Goal: Task Accomplishment & Management: Use online tool/utility

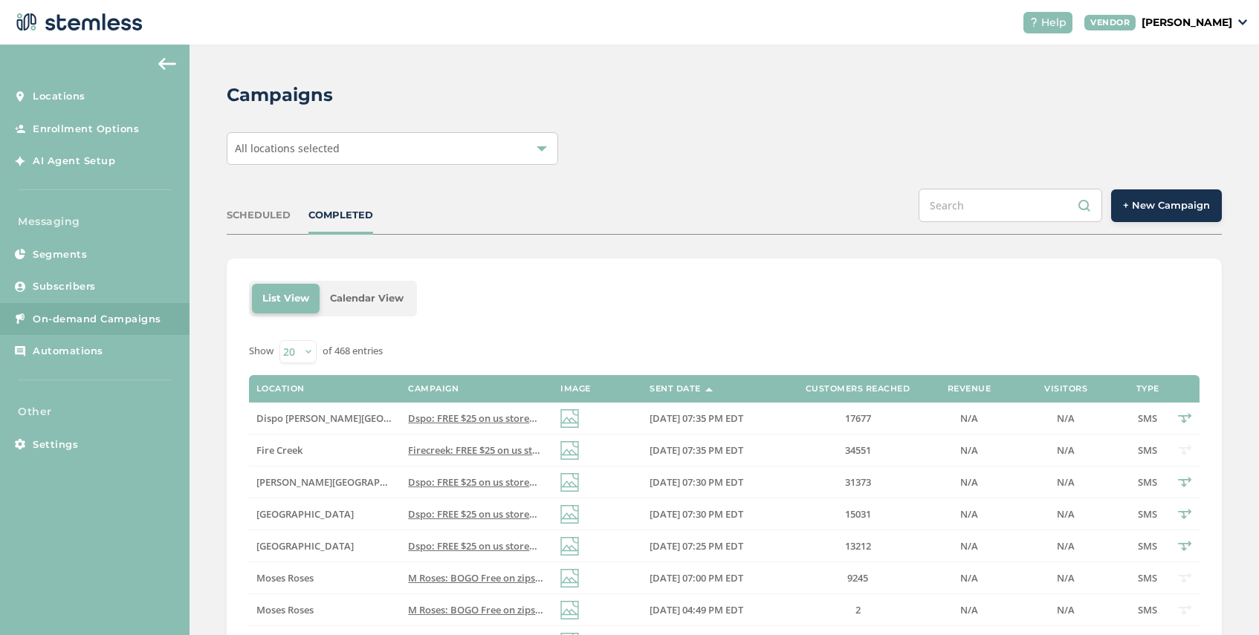
click at [1167, 217] on button "+ New Campaign" at bounding box center [1166, 205] width 111 height 33
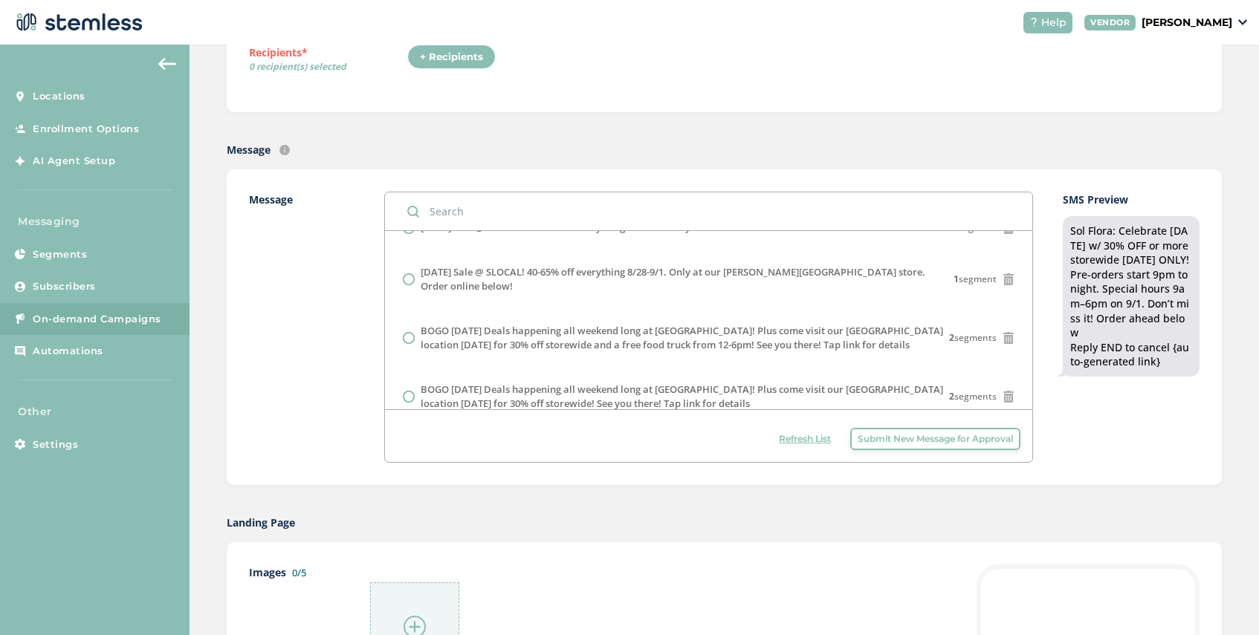
scroll to position [327, 0]
click at [883, 438] on span "Submit New Message for Approval" at bounding box center [934, 438] width 155 height 13
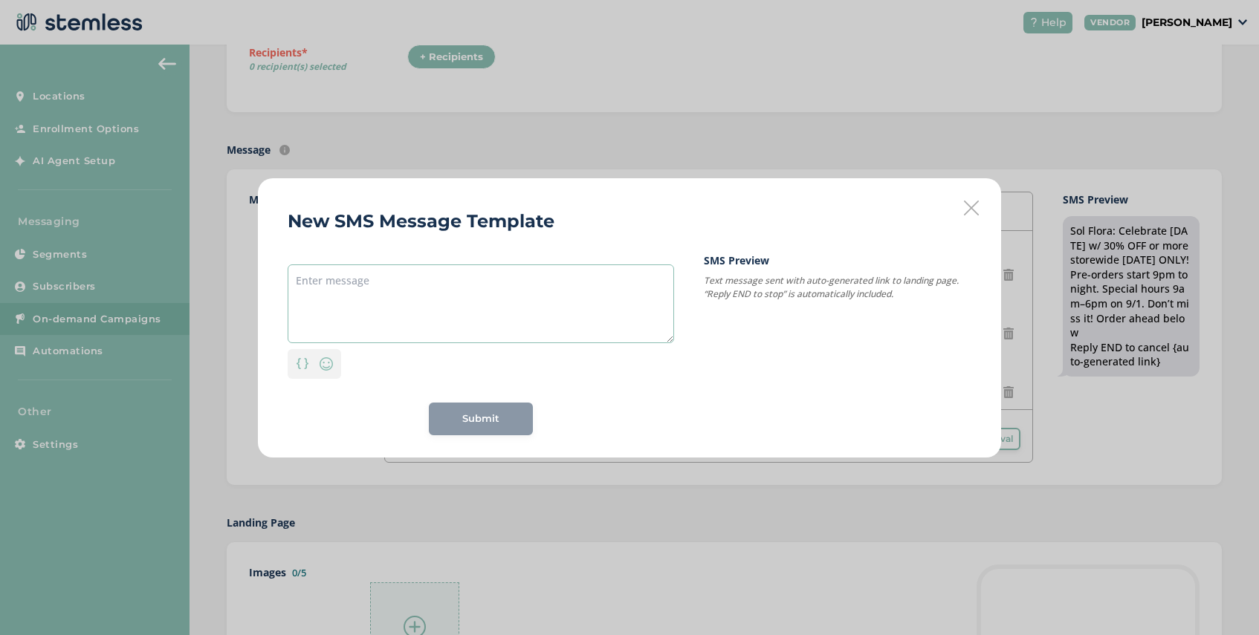
click at [399, 282] on textarea at bounding box center [481, 304] width 386 height 79
paste textarea "bogo all deli ozs [DATE]"
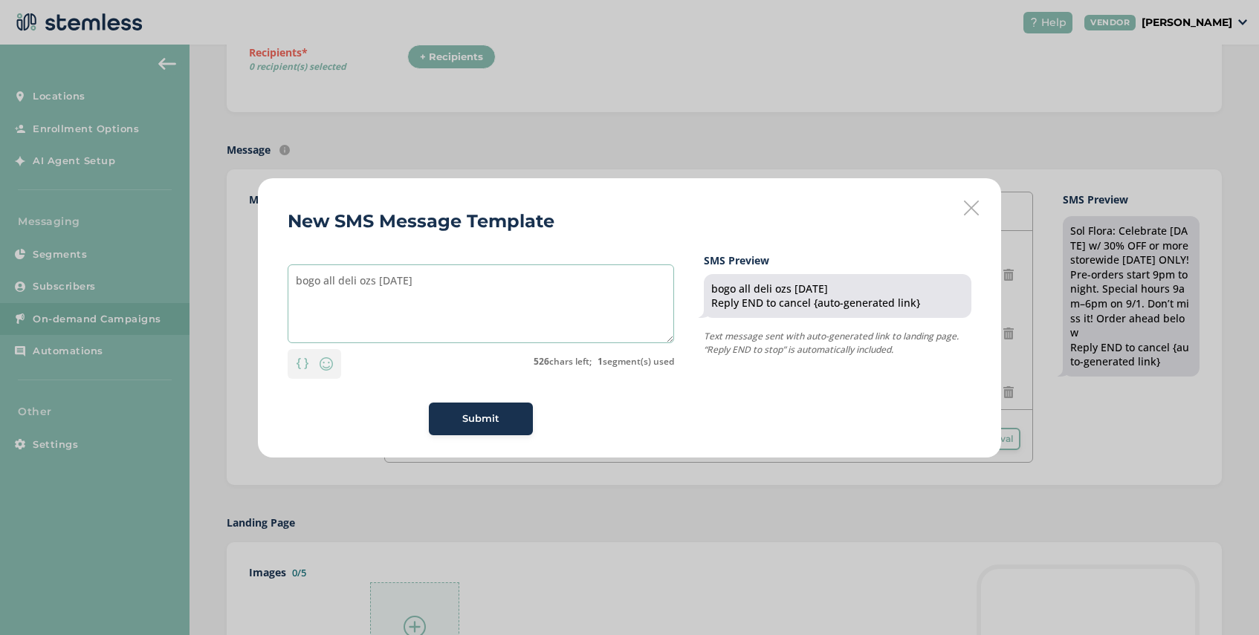
click at [302, 284] on textarea "bogo all deli ozs [DATE]" at bounding box center [481, 304] width 386 height 79
click at [419, 283] on textarea "BOGO Free on all deli ozs [DATE]" at bounding box center [481, 304] width 386 height 79
click at [463, 282] on textarea "BOGO Free on all deli zips [DATE]" at bounding box center [481, 304] width 386 height 79
click at [296, 285] on textarea "BOGO Free on all deli zips [DATE] only!" at bounding box center [481, 304] width 386 height 79
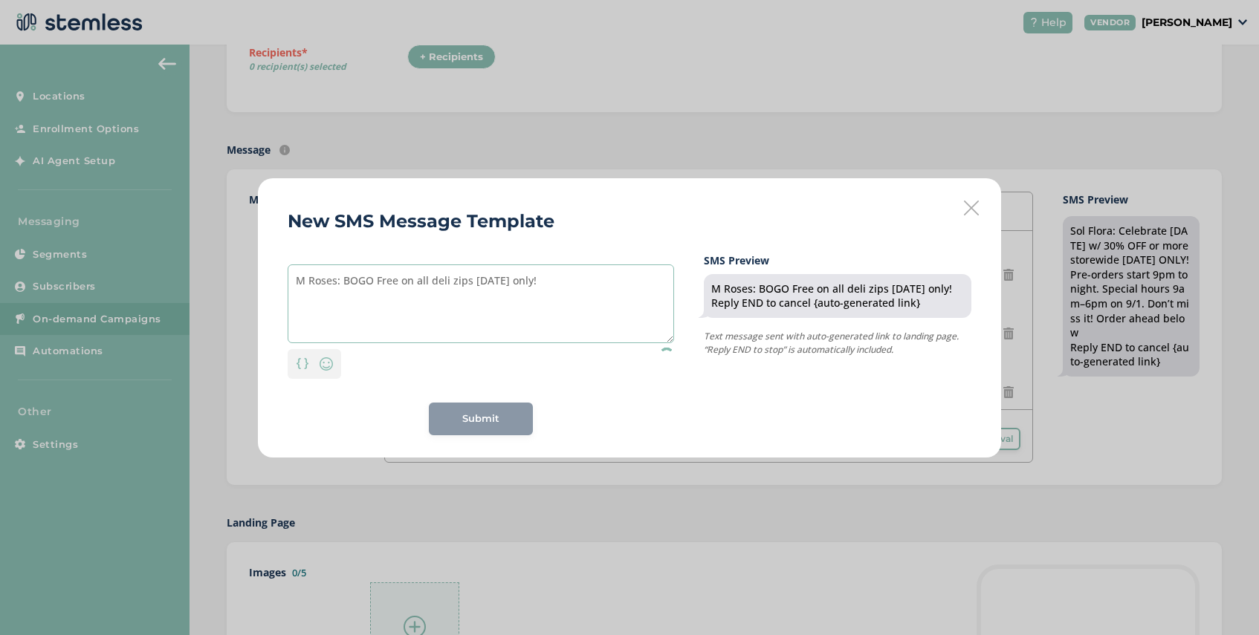
click at [549, 283] on textarea "M Roses: BOGO Free on all deli zips [DATE] only!" at bounding box center [481, 304] width 386 height 79
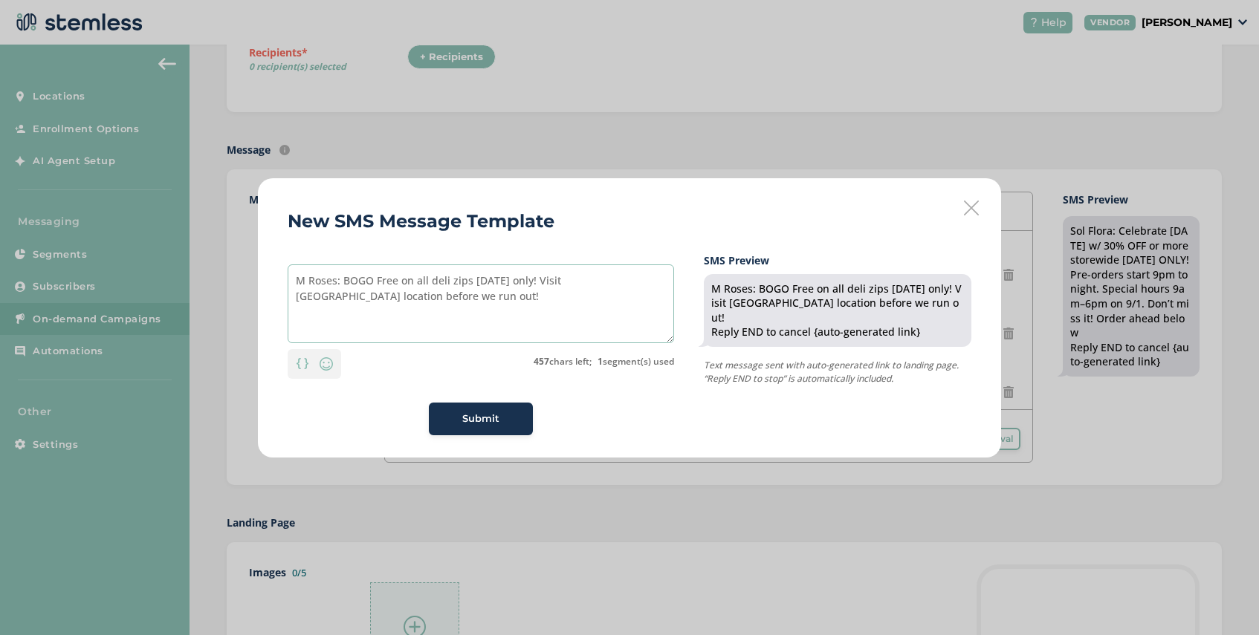
click at [549, 282] on textarea "M Roses: BOGO Free on all deli zips [DATE] only! Visit [GEOGRAPHIC_DATA] locati…" at bounding box center [481, 304] width 386 height 79
click at [442, 293] on textarea "M Roses: BOGO Free on all deli zips [DATE] only! Visit the [GEOGRAPHIC_DATA] lo…" at bounding box center [481, 304] width 386 height 79
click at [499, 302] on textarea "M Roses: BOGO Free on all deli zips [DATE] only! Visit the [GEOGRAPHIC_DATA] lo…" at bounding box center [481, 304] width 386 height 79
click at [498, 302] on textarea "M Roses: BOGO Free on all deli zips [DATE] only! Visit the [GEOGRAPHIC_DATA] lo…" at bounding box center [481, 304] width 386 height 79
drag, startPoint x: 540, startPoint y: 296, endPoint x: 432, endPoint y: 299, distance: 107.8
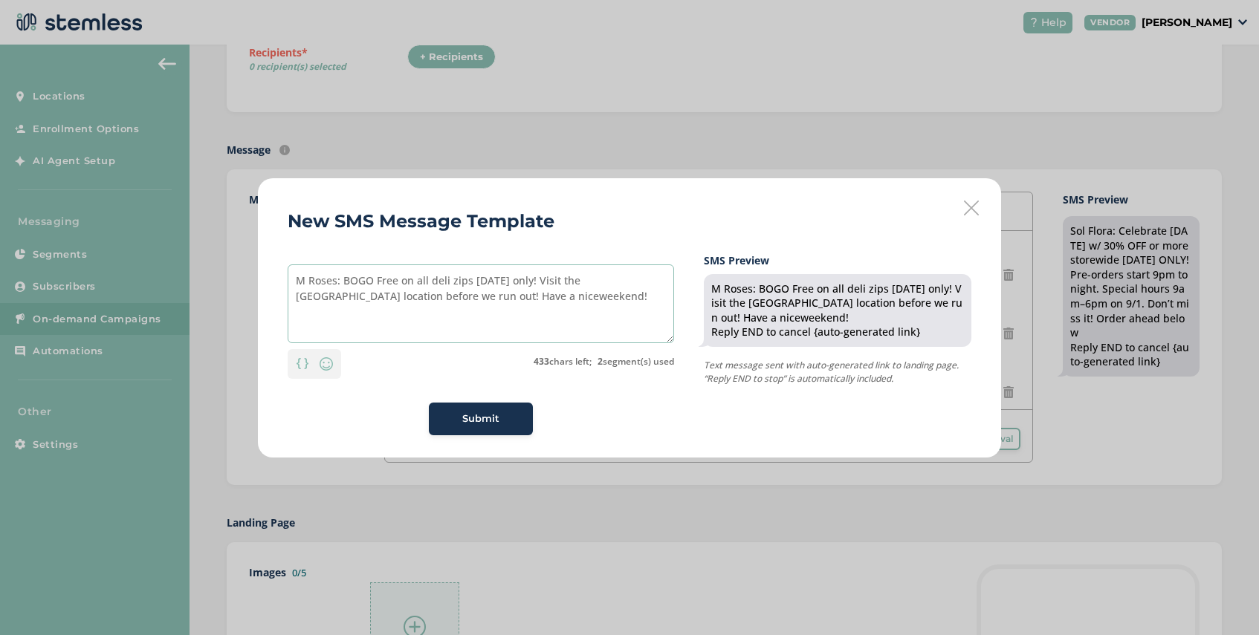
click at [432, 299] on textarea "M Roses: BOGO Free on all deli zips [DATE] only! Visit the [GEOGRAPHIC_DATA] lo…" at bounding box center [481, 304] width 386 height 79
drag, startPoint x: 432, startPoint y: 298, endPoint x: 265, endPoint y: 279, distance: 168.3
click at [265, 279] on div "New SMS Message Template M Roses: BOGO Free on all deli zips [DATE] only! Visit…" at bounding box center [629, 317] width 743 height 279
type textarea "M Roses: BOGO Free on all deli zips [DATE] only! Visit the [GEOGRAPHIC_DATA] lo…"
click at [470, 418] on span "Submit" at bounding box center [480, 419] width 37 height 15
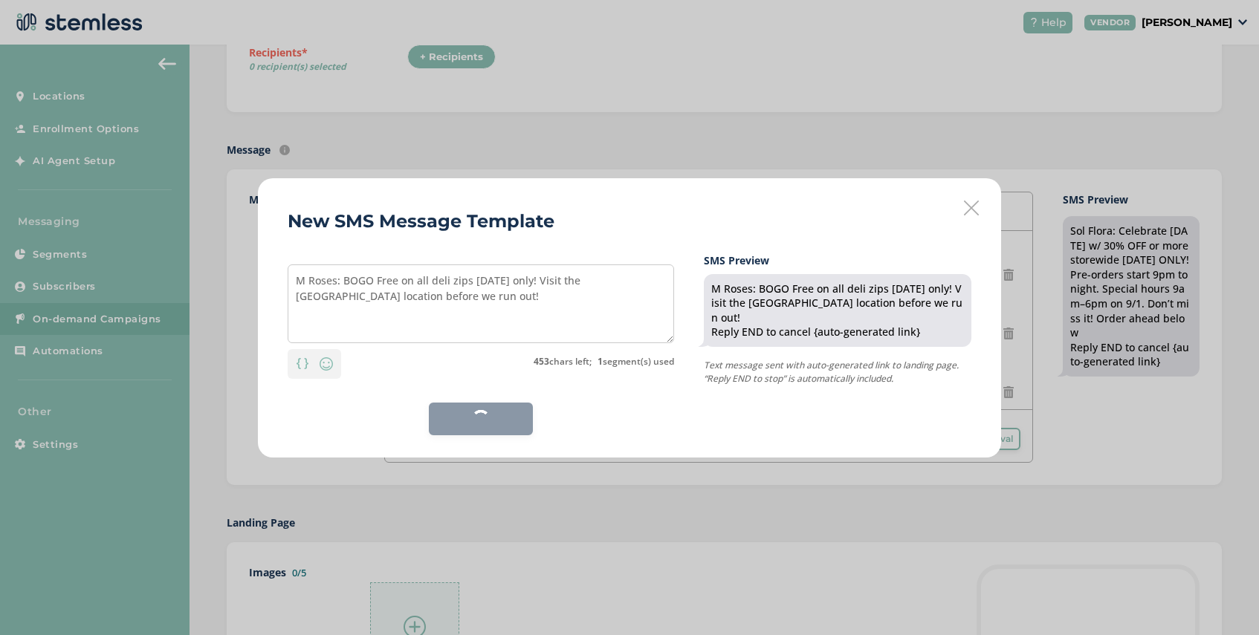
scroll to position [0, 0]
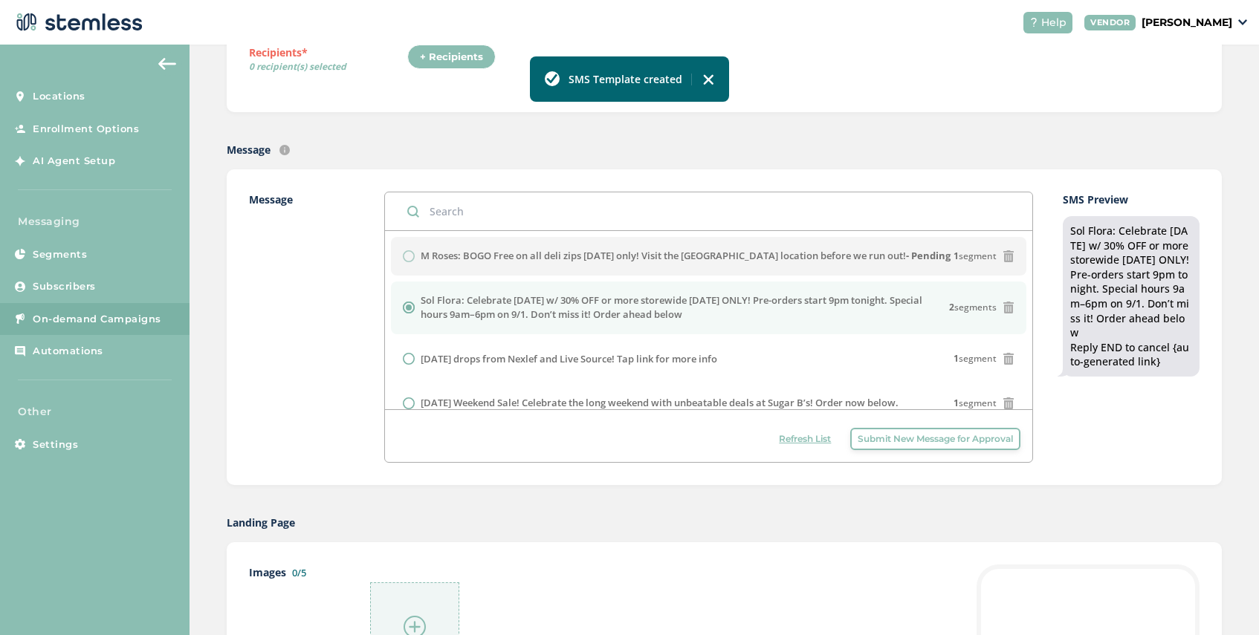
click at [886, 439] on span "Submit New Message for Approval" at bounding box center [934, 438] width 155 height 13
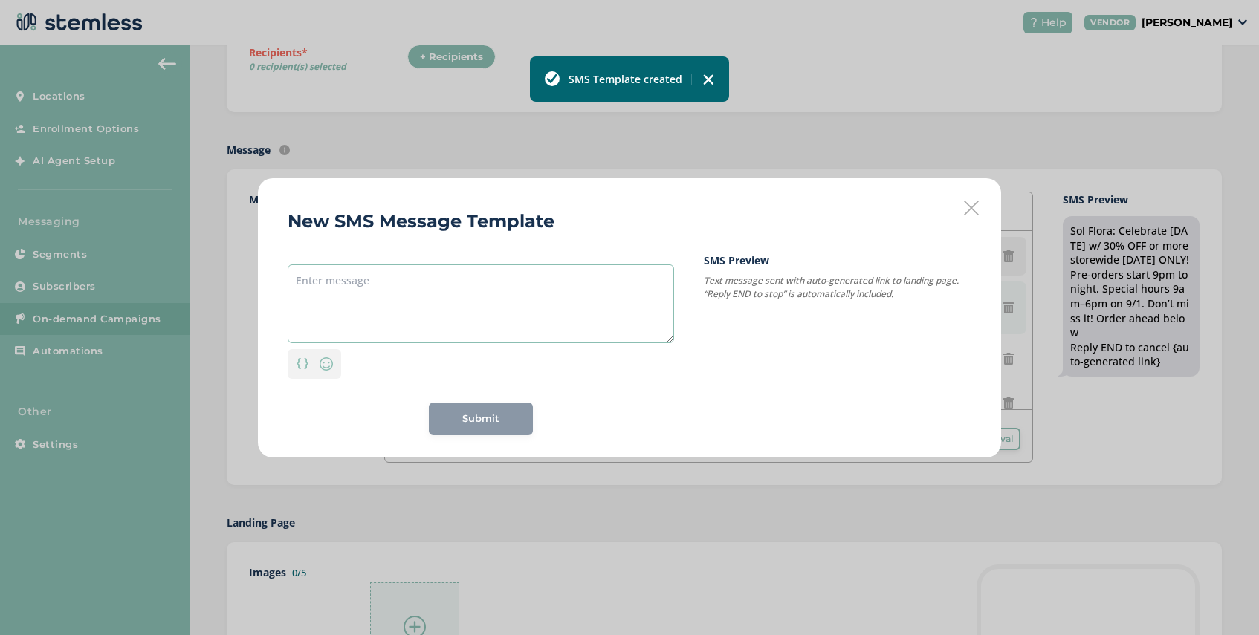
click at [481, 284] on textarea at bounding box center [481, 304] width 386 height 79
paste textarea "M Roses: BOGO Free on all deli zips [DATE] only! Visit the [GEOGRAPHIC_DATA] lo…"
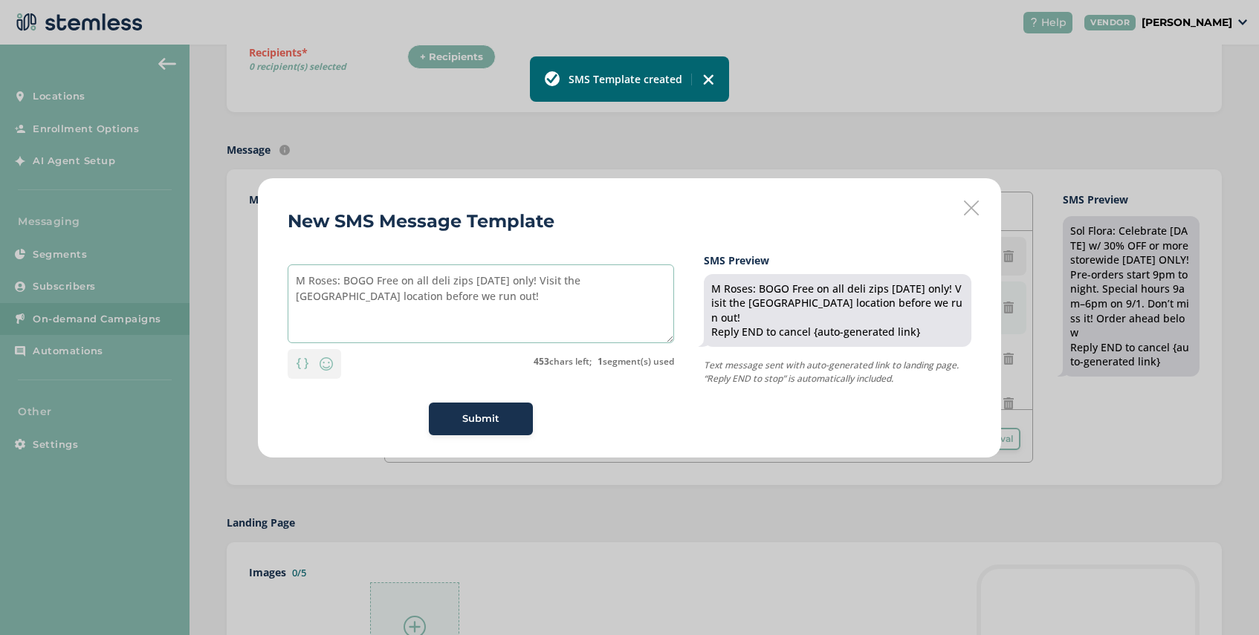
drag, startPoint x: 629, startPoint y: 280, endPoint x: 570, endPoint y: 280, distance: 58.7
click at [570, 280] on textarea "M Roses: BOGO Free on all deli zips [DATE] only! Visit the [GEOGRAPHIC_DATA] lo…" at bounding box center [481, 304] width 386 height 79
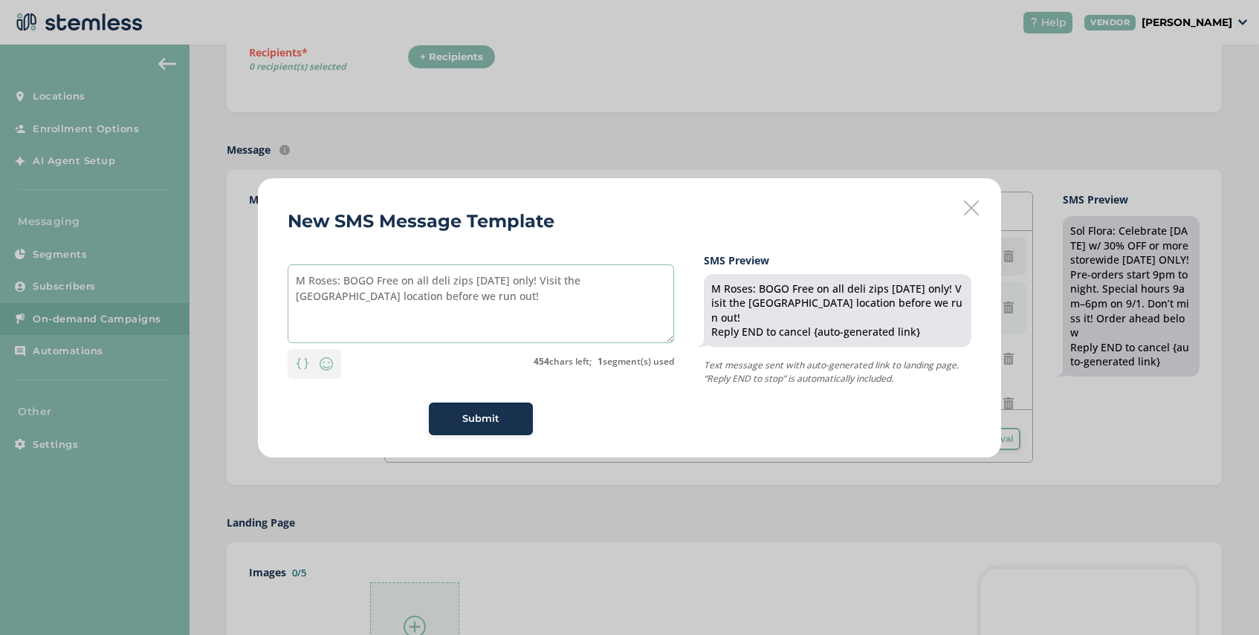
type textarea "M Roses: BOGO Free on all deli zips [DATE] only! Visit the [GEOGRAPHIC_DATA] lo…"
click at [475, 418] on span "Submit" at bounding box center [480, 419] width 37 height 15
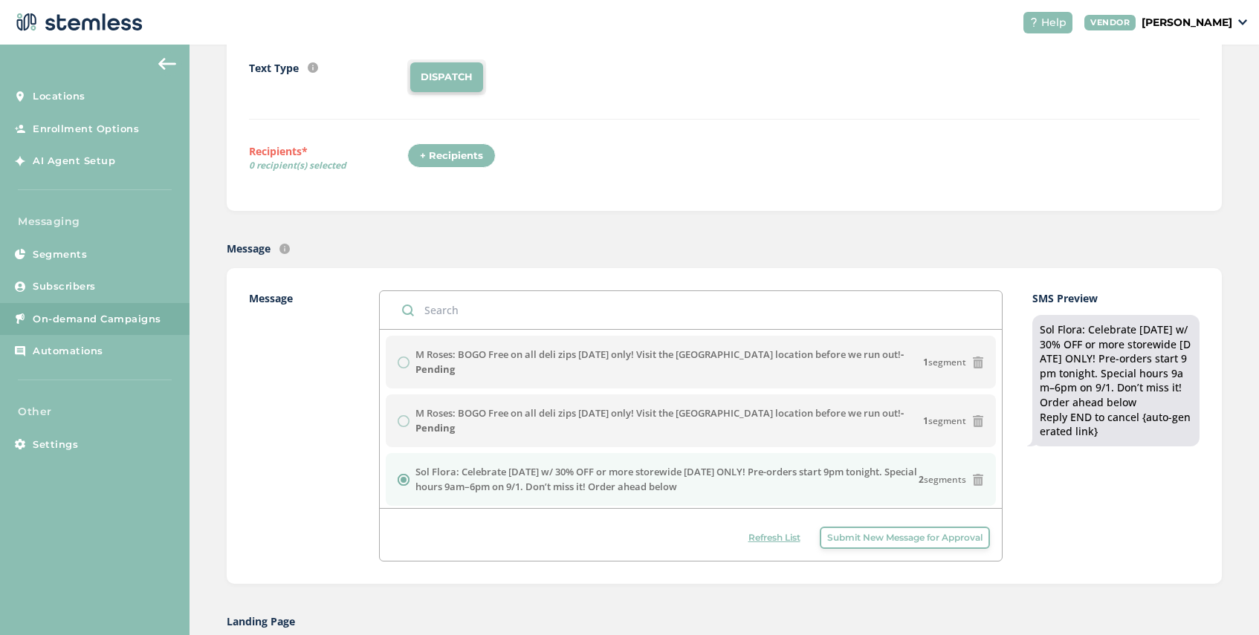
scroll to position [30, 0]
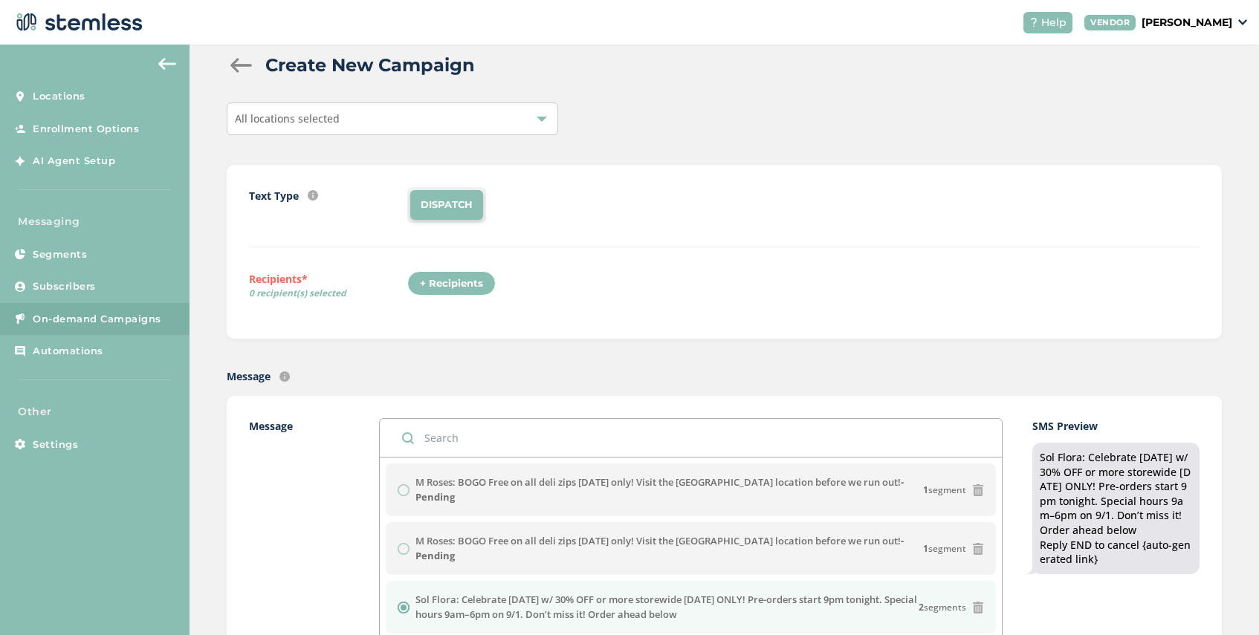
click at [360, 117] on div "All locations selected" at bounding box center [392, 119] width 331 height 33
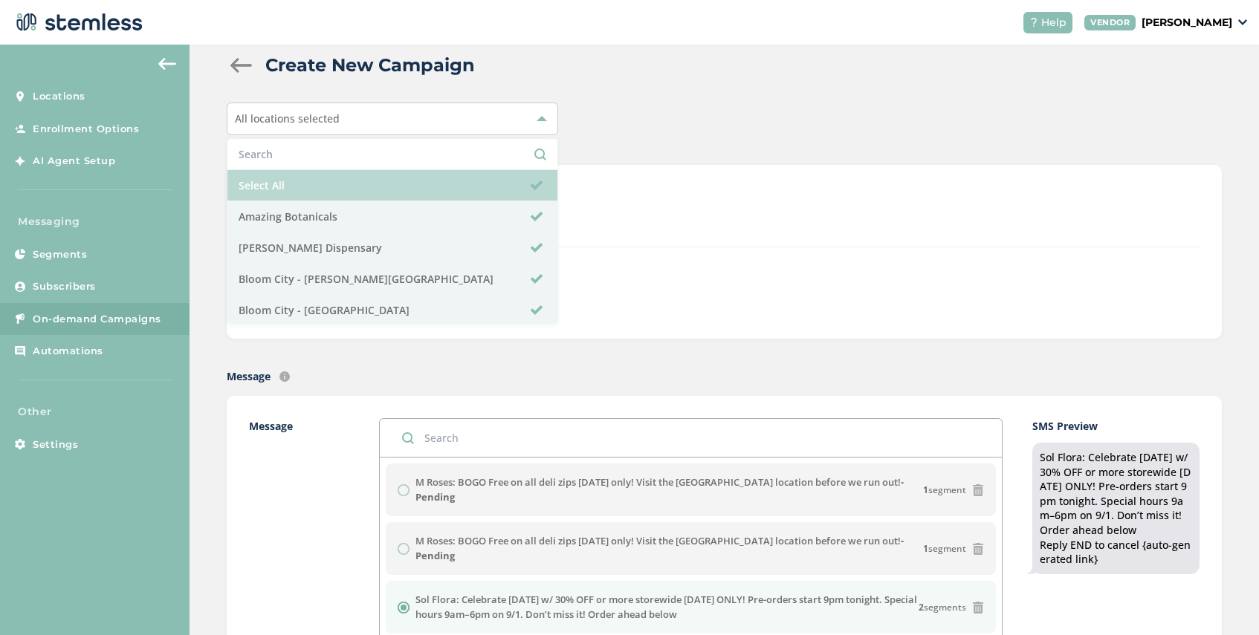
click at [315, 188] on li "Select All" at bounding box center [392, 185] width 330 height 31
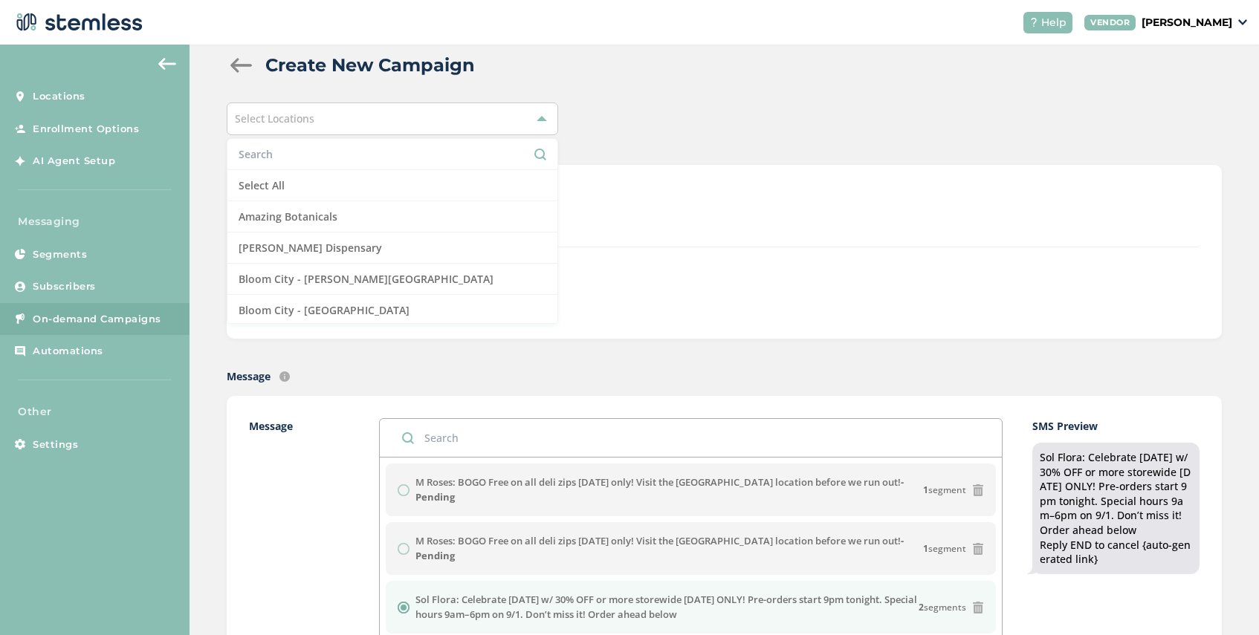
click at [314, 160] on input "text" at bounding box center [393, 154] width 308 height 16
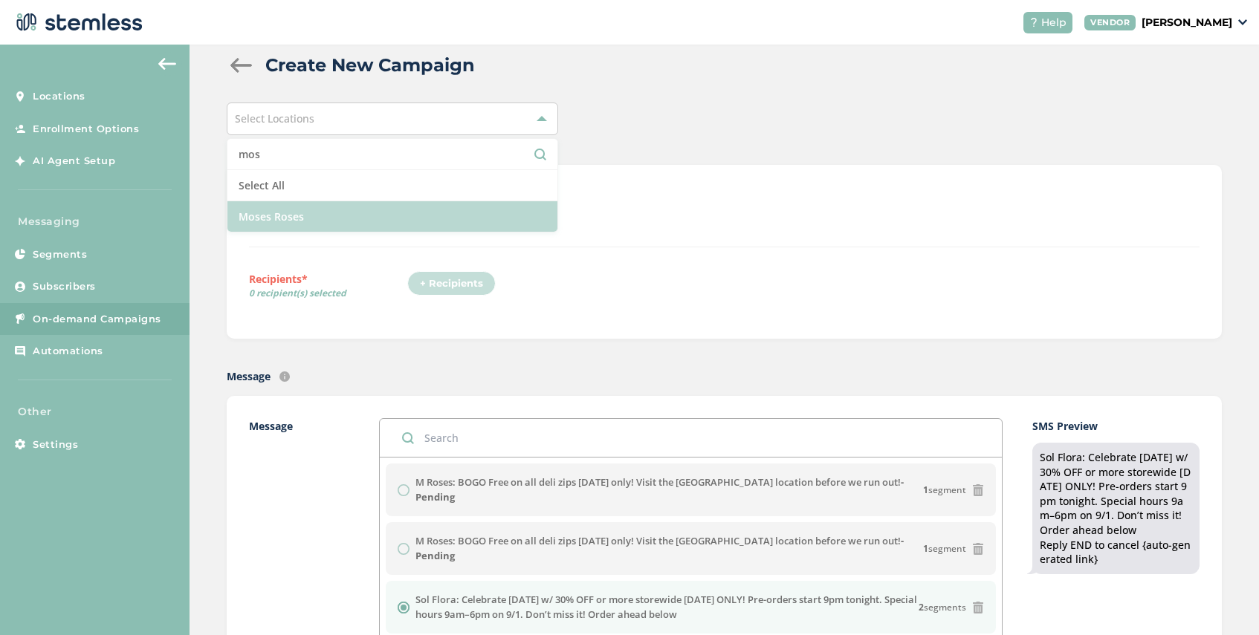
type input "mos"
click at [325, 216] on li "Moses Roses" at bounding box center [392, 216] width 330 height 30
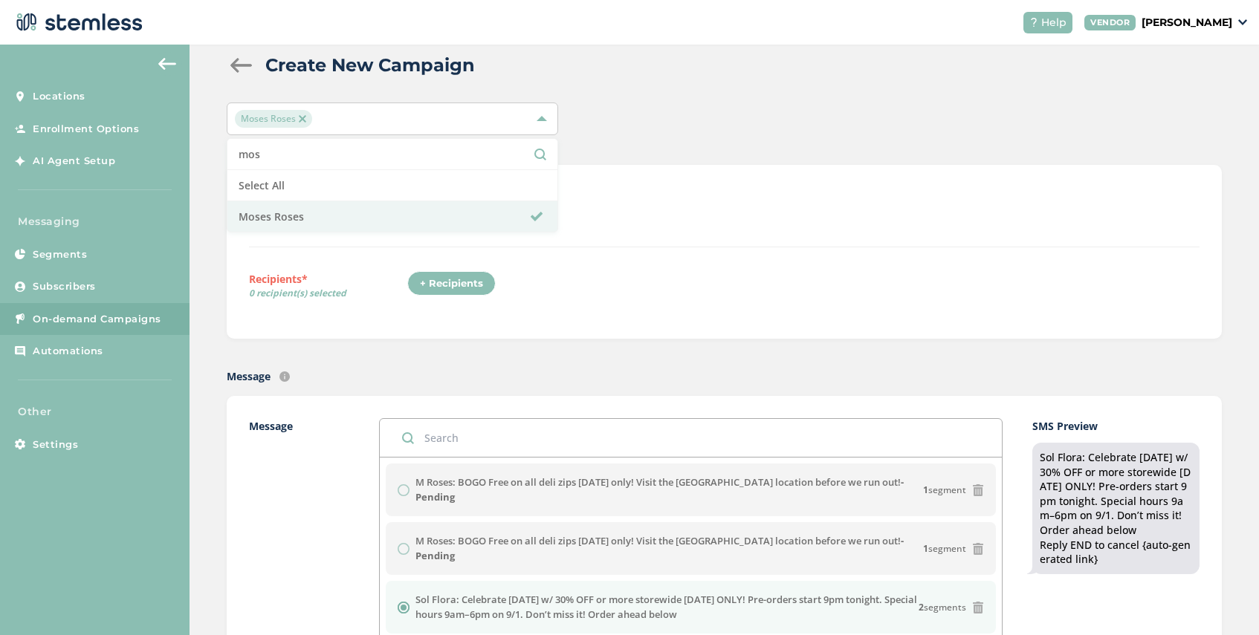
click at [543, 267] on div "Text Type SMS : A cost effective way to reach your customers. Send a intro text…" at bounding box center [724, 251] width 950 height 129
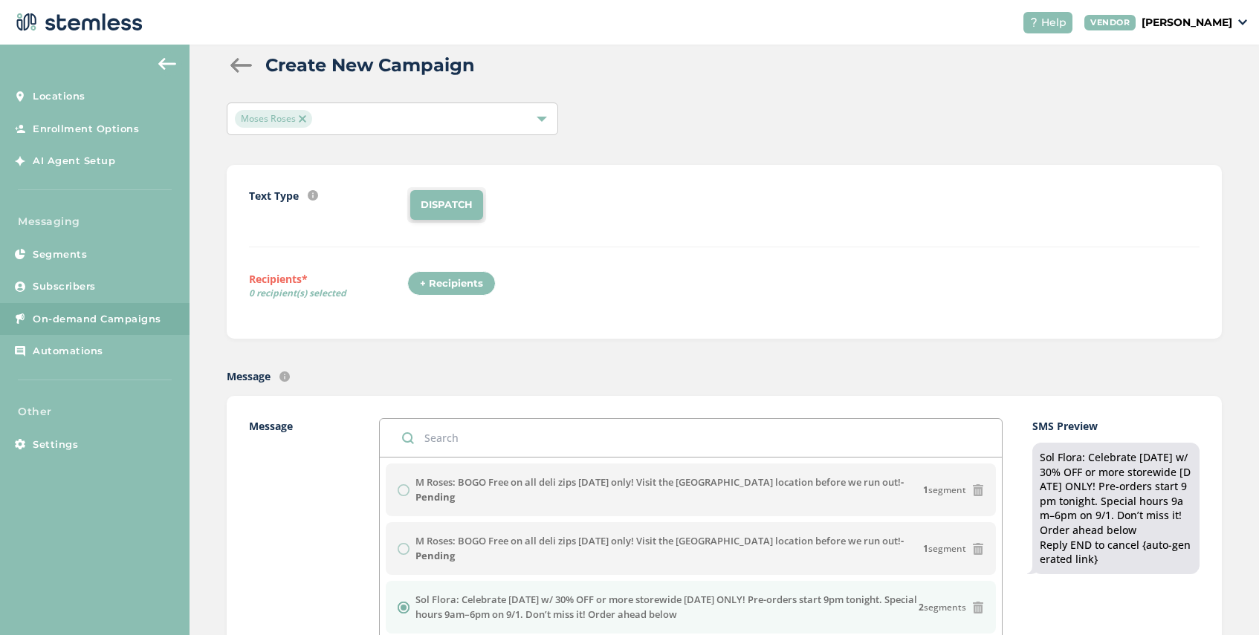
click at [452, 285] on div "+ Recipients" at bounding box center [451, 283] width 88 height 25
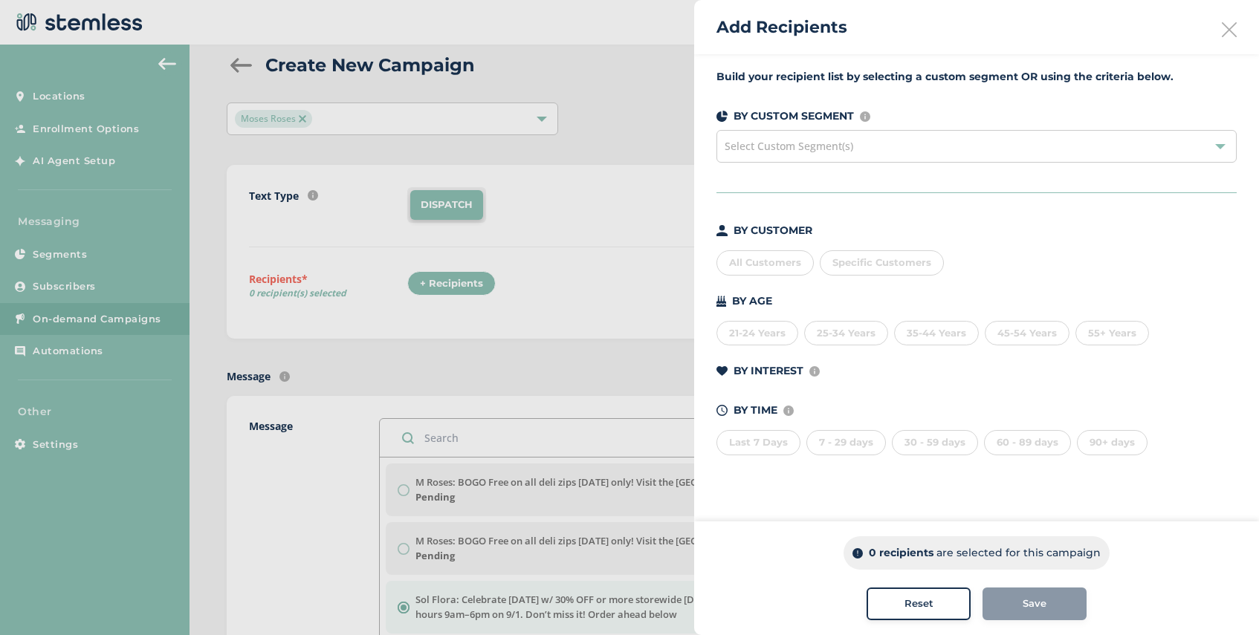
click at [897, 260] on span "Specific Customers" at bounding box center [881, 262] width 99 height 12
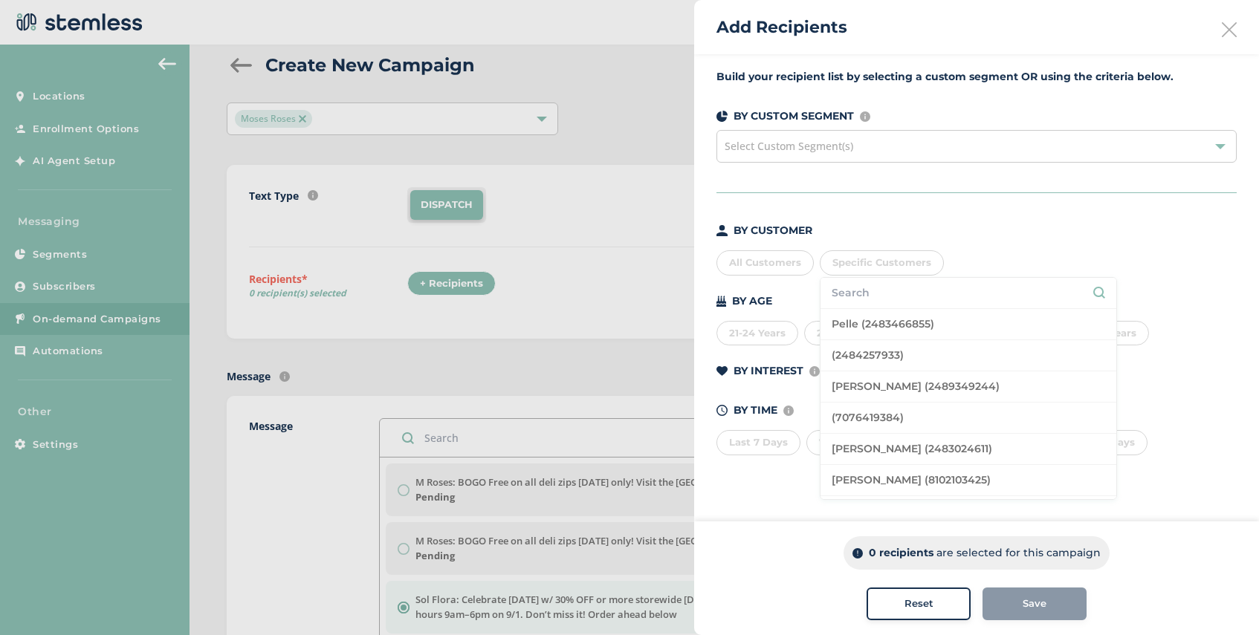
click at [893, 291] on input "text" at bounding box center [967, 293] width 273 height 16
paste input "[PHONE_NUMBER]"
type input "[PHONE_NUMBER]"
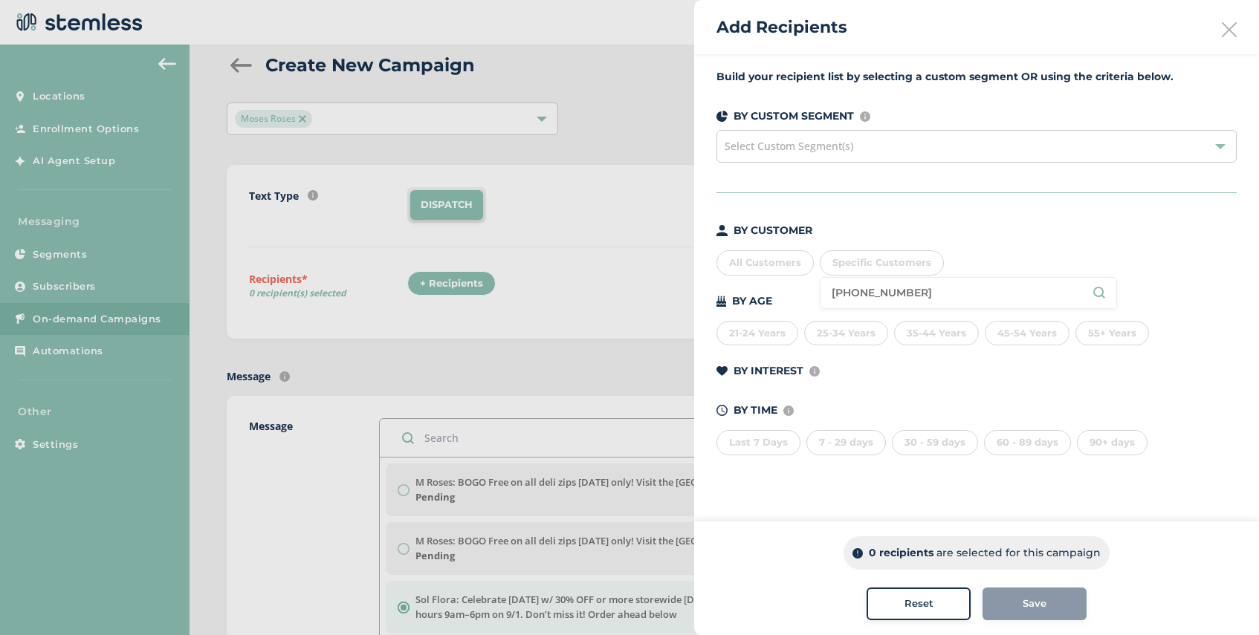
drag, startPoint x: 909, startPoint y: 293, endPoint x: 807, endPoint y: 293, distance: 101.8
click at [807, 293] on div "BY CUSTOMER All Customers Specific Customers [PHONE_NUMBER] BY AGE [DEMOGRAPHIC…" at bounding box center [976, 339] width 520 height 233
click at [824, 150] on span "Select Custom Segment(s)" at bounding box center [788, 146] width 129 height 14
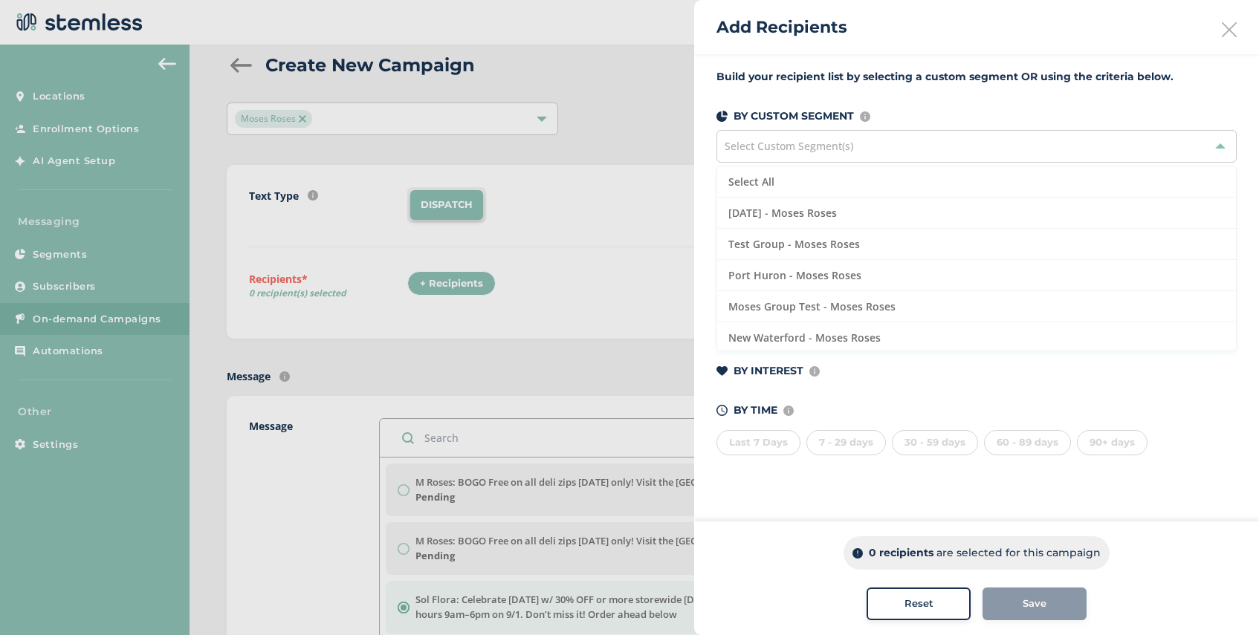
click at [915, 383] on div "BY INTEREST Displays Stemless categories defined in the Category Mapping tab of…" at bounding box center [976, 374] width 520 height 22
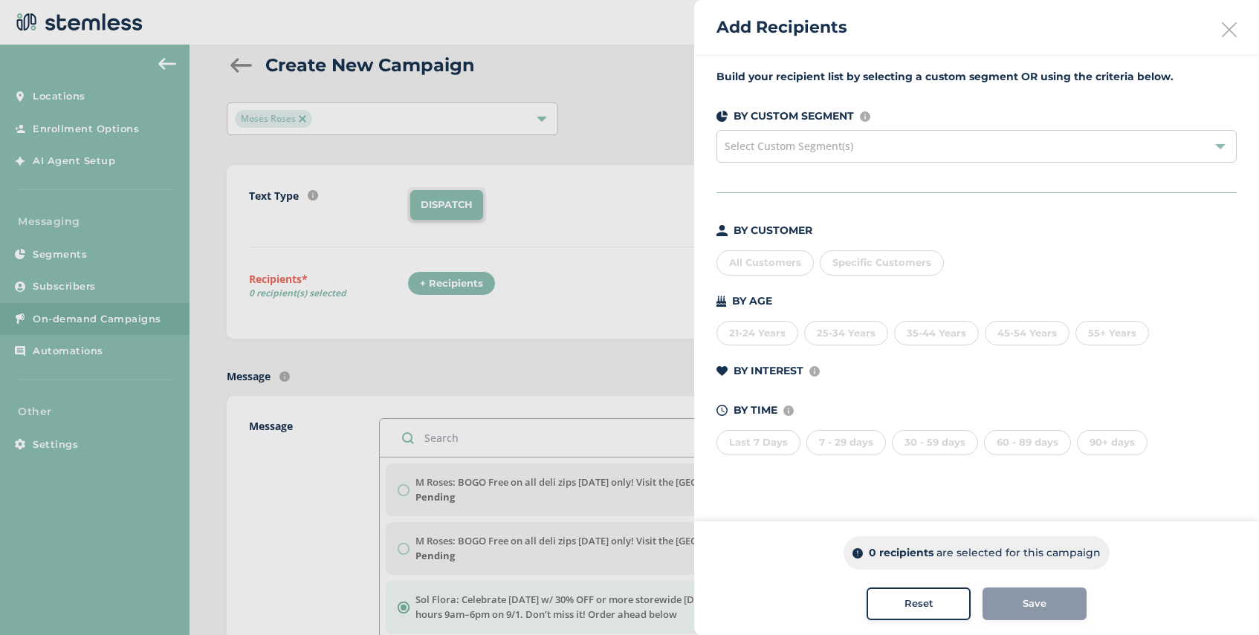
click at [884, 261] on span "Specific Customers" at bounding box center [881, 262] width 99 height 12
drag, startPoint x: 905, startPoint y: 290, endPoint x: 802, endPoint y: 290, distance: 102.5
click at [802, 290] on div "BY CUSTOMER All Customers Specific Customers [PHONE_NUMBER] BY AGE [DEMOGRAPHIC…" at bounding box center [976, 339] width 520 height 233
click at [861, 267] on span "Specific Customers" at bounding box center [881, 262] width 99 height 12
click at [861, 294] on input "[PHONE_NUMBER]" at bounding box center [967, 293] width 273 height 16
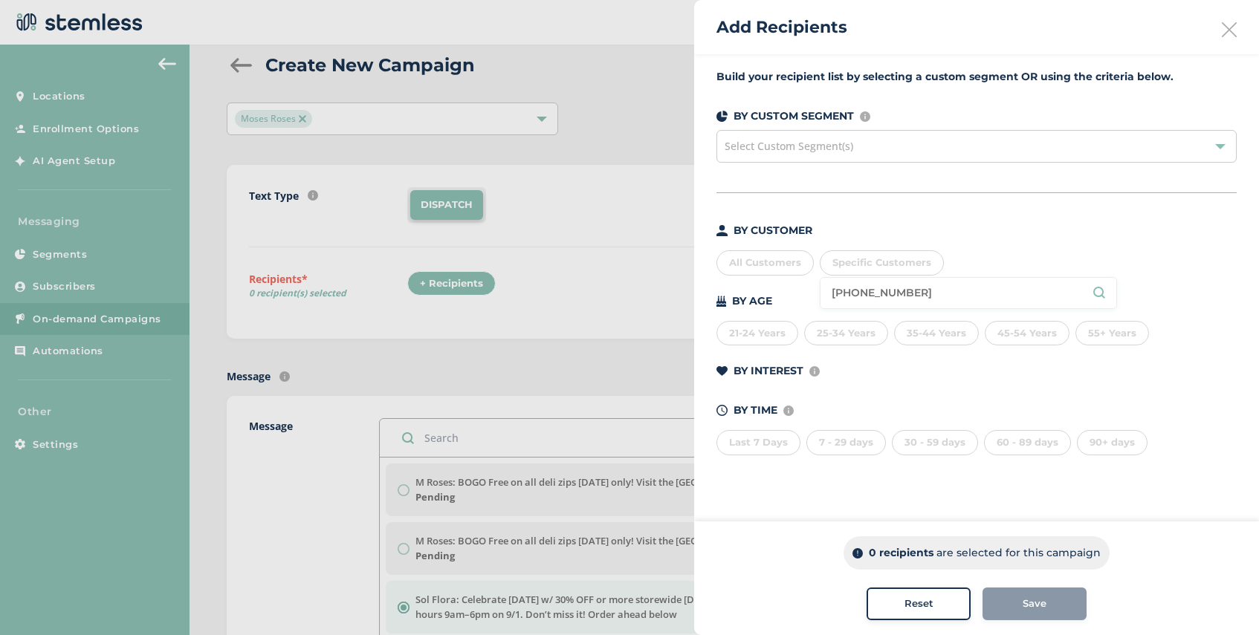
click at [861, 294] on input "[PHONE_NUMBER]" at bounding box center [967, 293] width 273 height 16
paste input "[PHONE_NUMBER]"
type input "[PHONE_NUMBER]"
drag, startPoint x: 911, startPoint y: 293, endPoint x: 790, endPoint y: 290, distance: 121.1
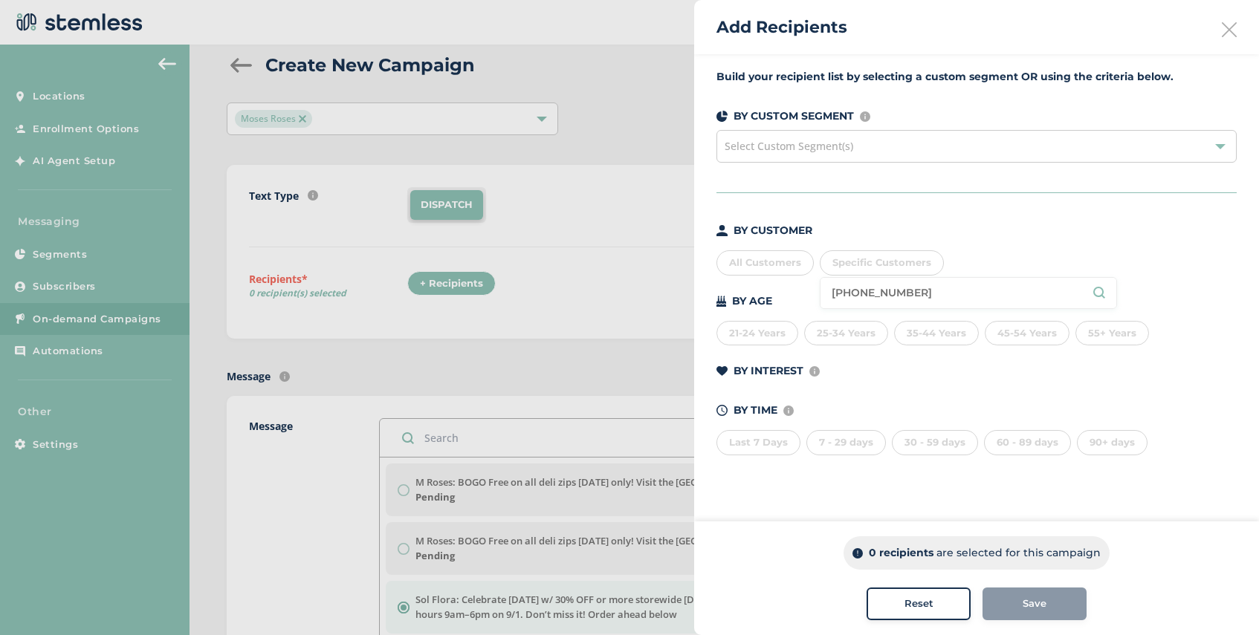
click at [790, 290] on div "BY CUSTOMER All Customers Specific Customers [PHONE_NUMBER] BY AGE [DEMOGRAPHIC…" at bounding box center [976, 339] width 520 height 233
